Goal: Find specific page/section: Find specific page/section

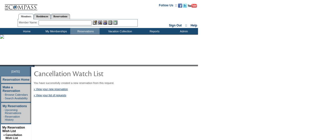
click at [87, 24] on input "text" at bounding box center [65, 22] width 53 height 5
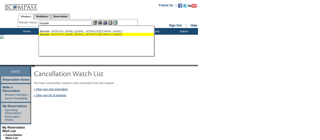
click at [75, 35] on div "[PERSON_NAME] ([EMAIL_ADDRESS][DOMAIN_NAME])" at bounding box center [96, 34] width 112 height 3
type input "[PERSON_NAME] ([EMAIL_ADDRESS][DOMAIN_NAME])"
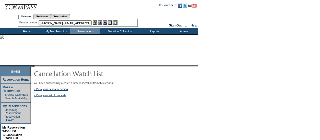
click at [106, 24] on img at bounding box center [105, 22] width 4 height 4
click at [100, 23] on img at bounding box center [100, 22] width 4 height 4
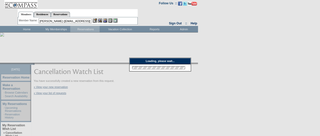
scroll to position [3, 0]
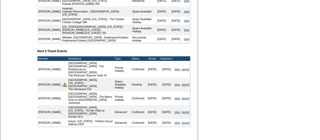
scroll to position [216, 0]
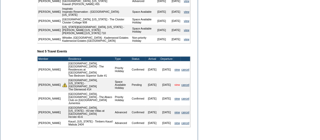
click at [174, 84] on link "view" at bounding box center [176, 84] width 5 height 3
